Goal: Information Seeking & Learning: Understand process/instructions

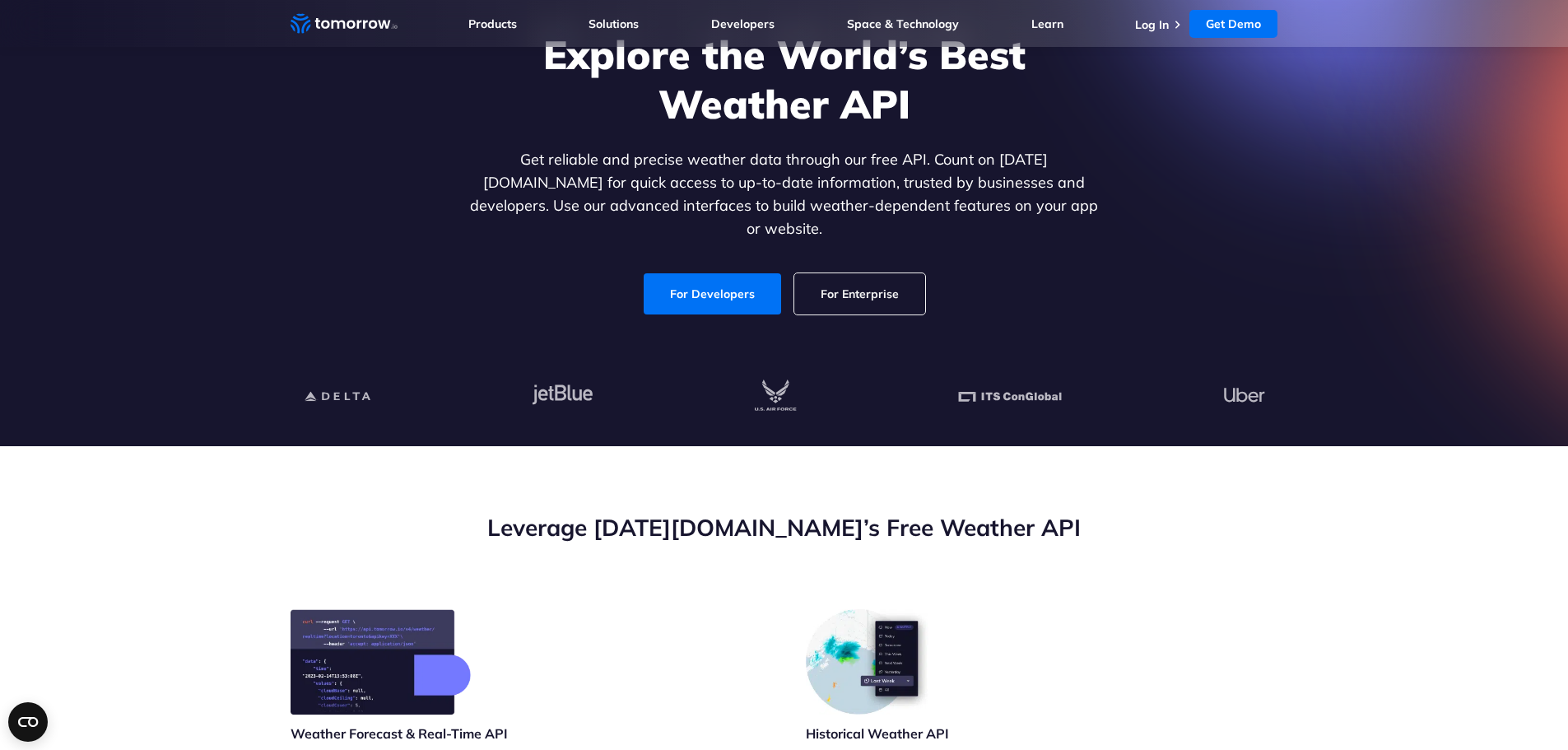
scroll to position [147, 0]
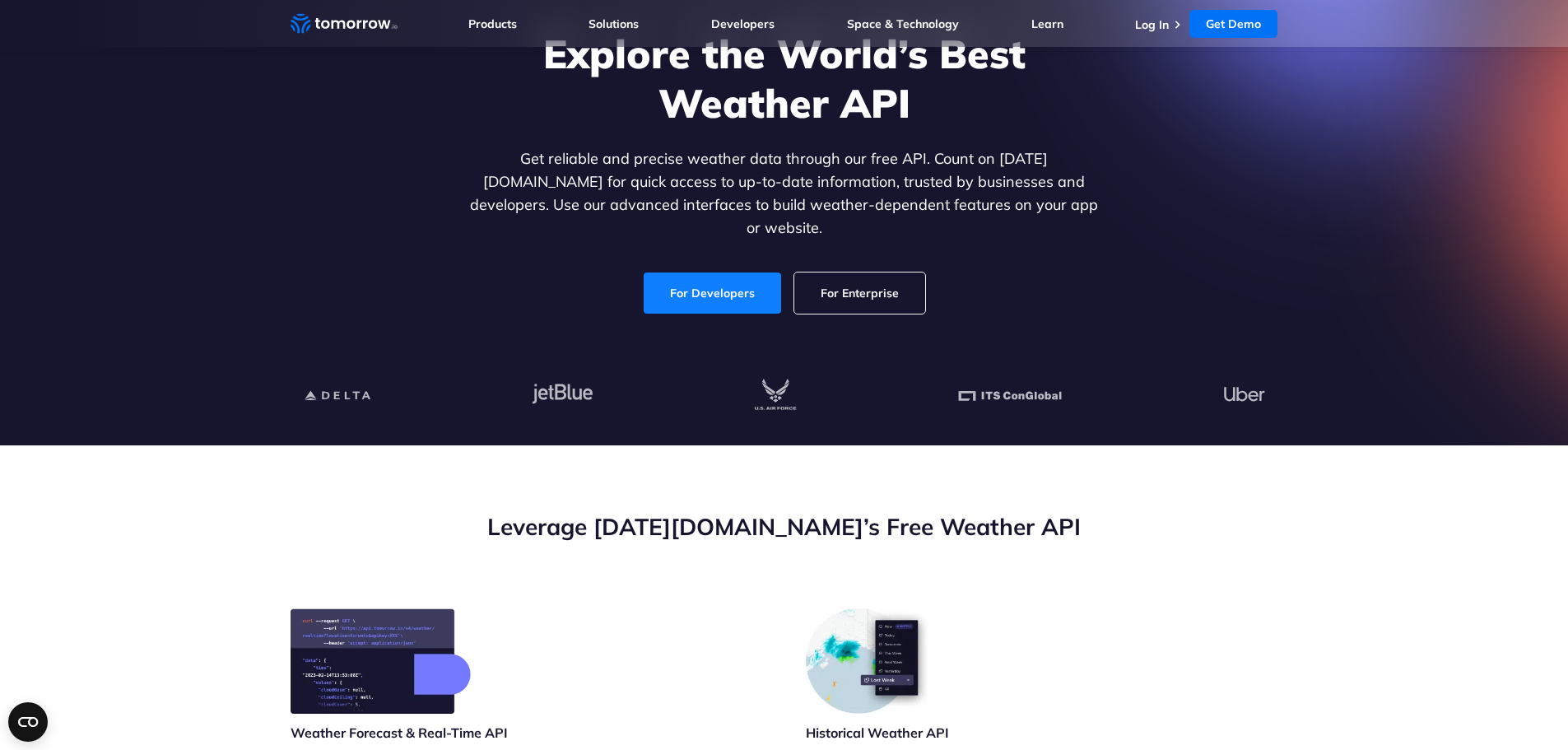
click at [665, 291] on link "For Developers" at bounding box center [712, 293] width 137 height 41
click at [715, 278] on link "For Developers" at bounding box center [712, 293] width 137 height 41
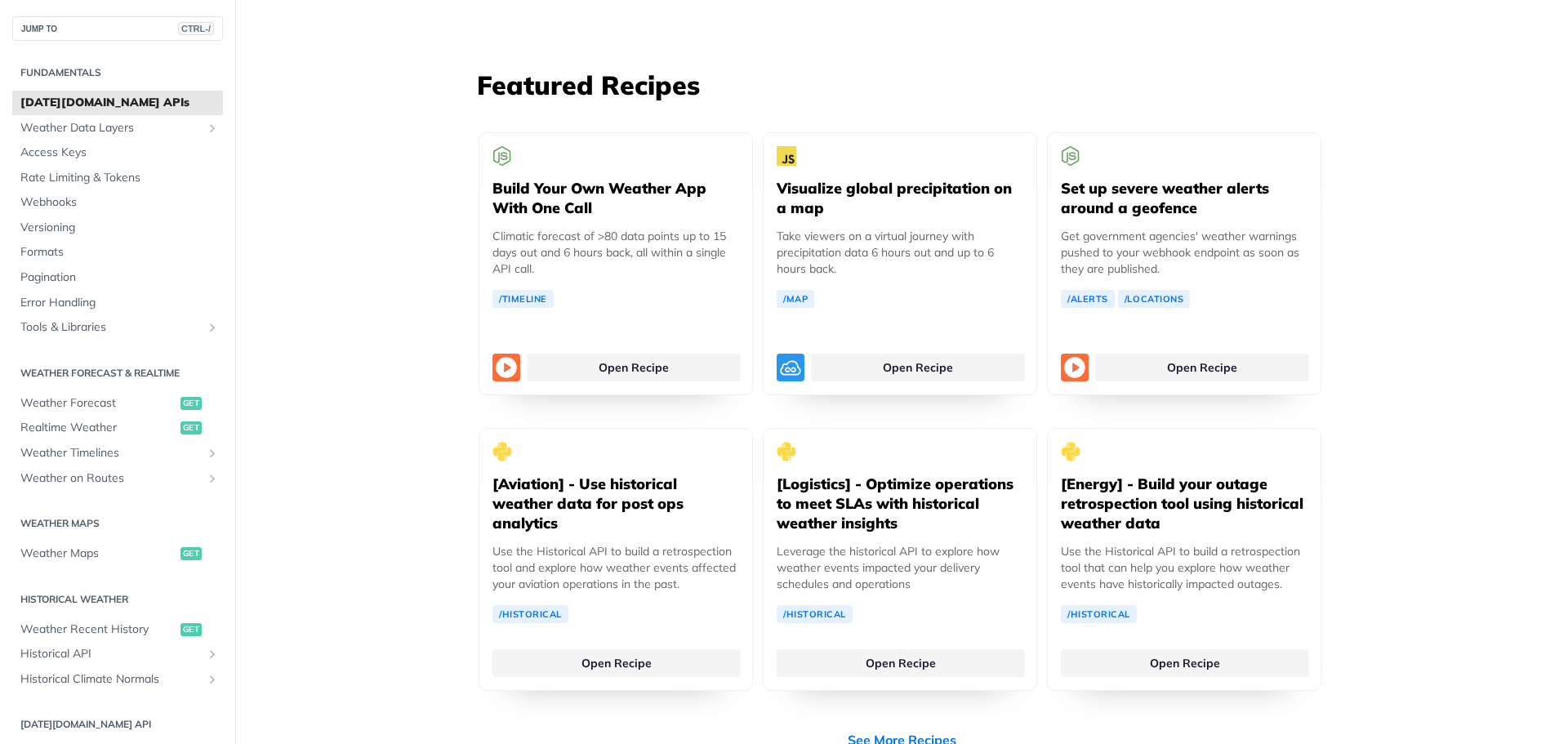
scroll to position [2989, 0]
click at [83, 23] on button "JUMP TO CTRL-/" at bounding box center [117, 29] width 211 height 24
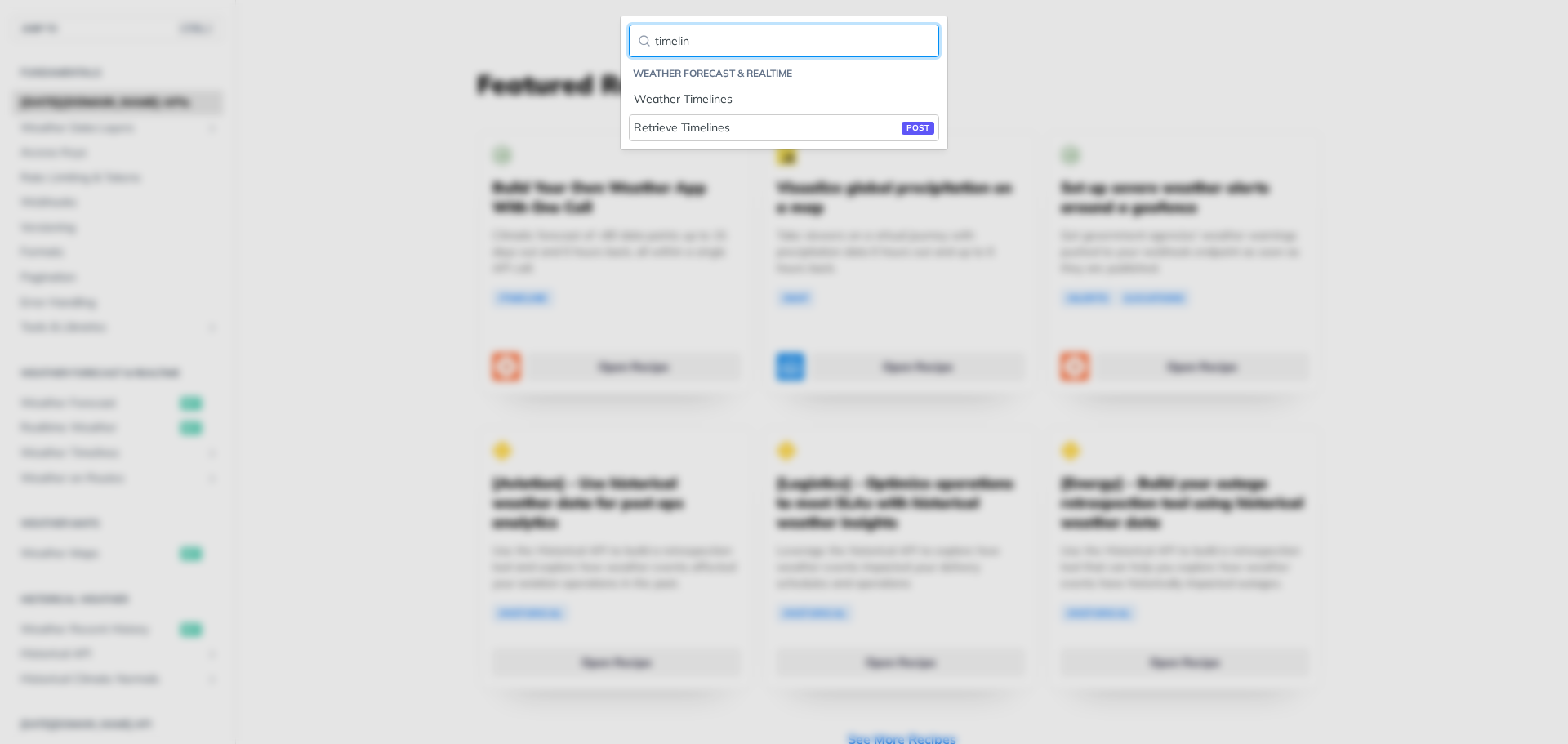
type input "timelin"
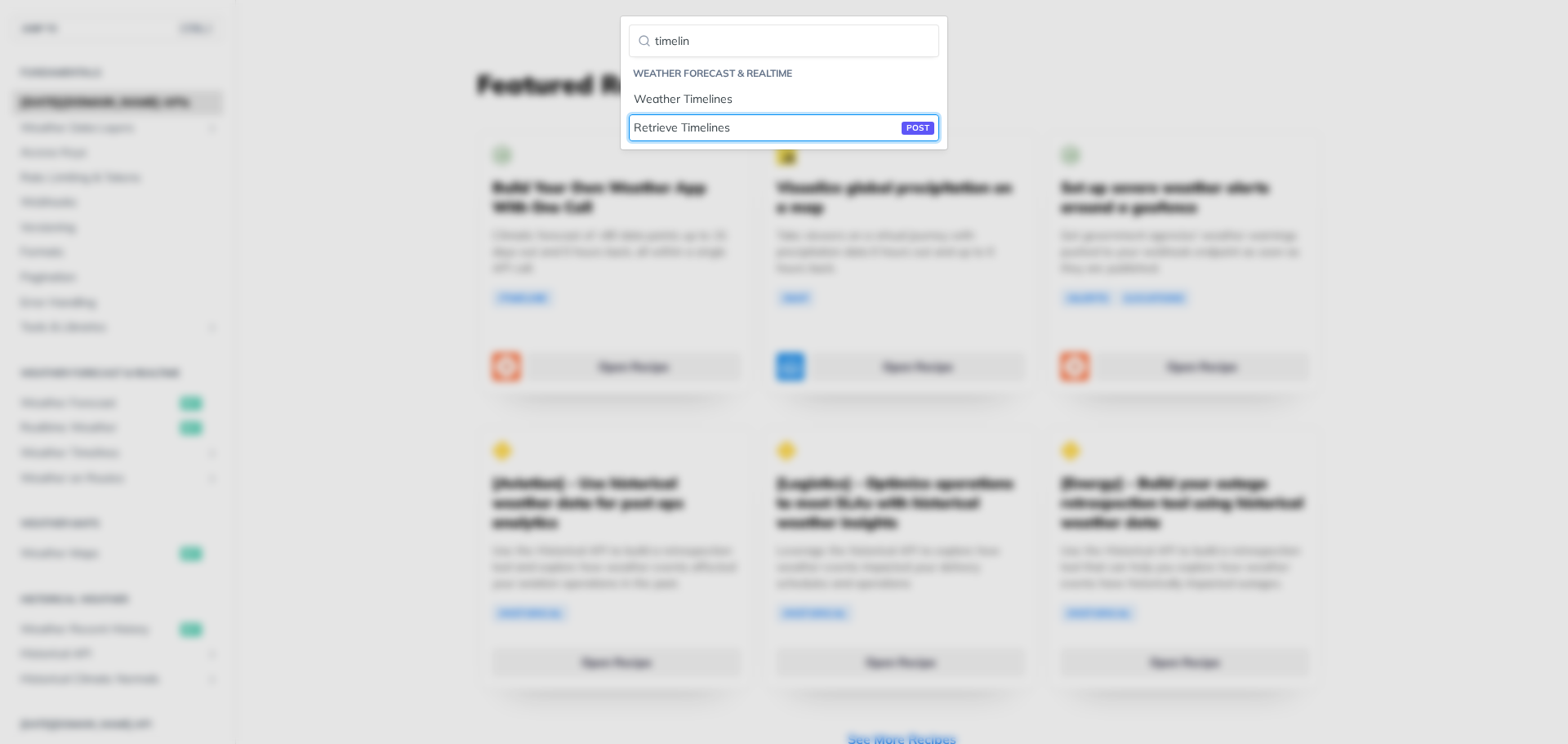
click at [739, 130] on div "Retrieve Timelines post" at bounding box center [784, 128] width 301 height 17
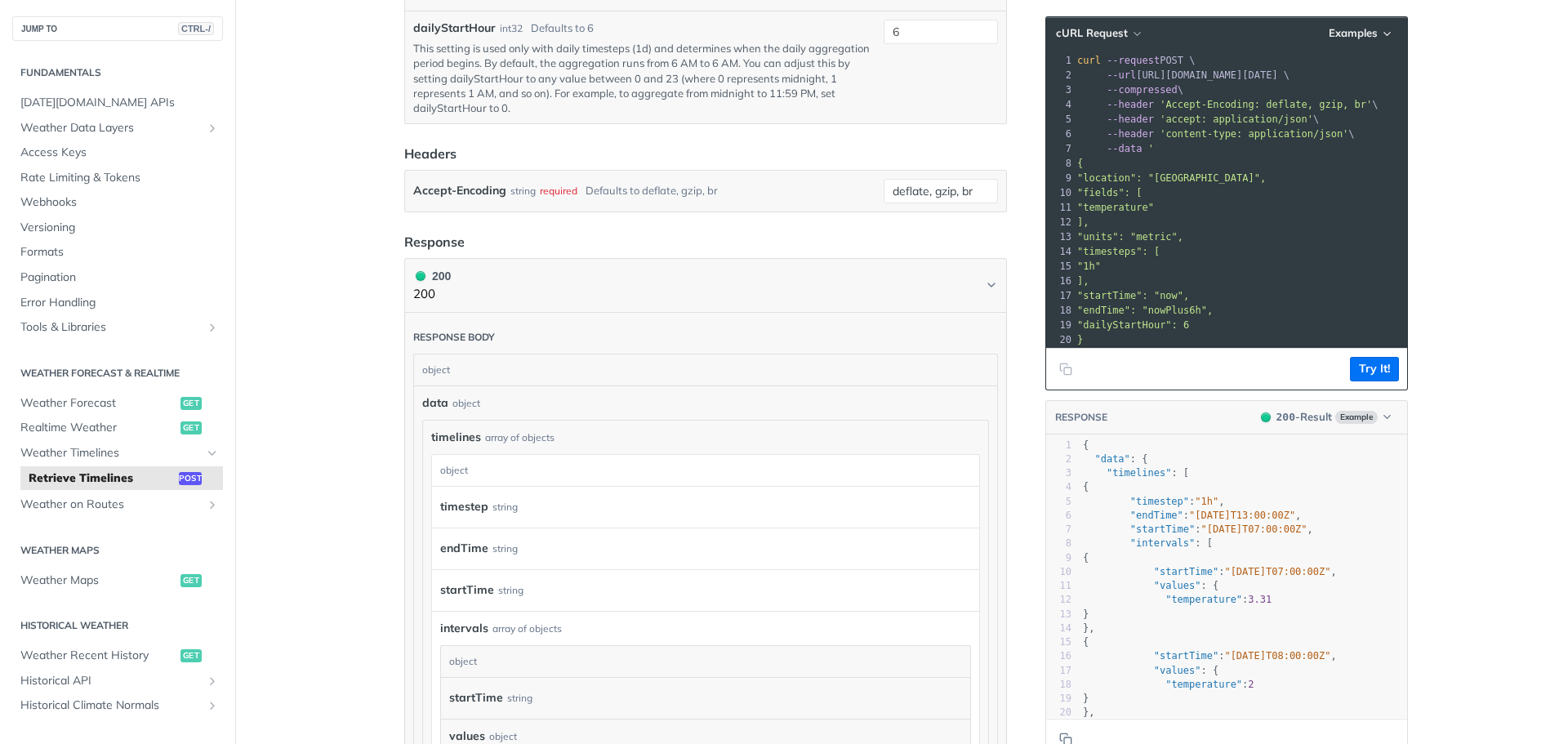
scroll to position [18, 0]
